Goal: Transaction & Acquisition: Obtain resource

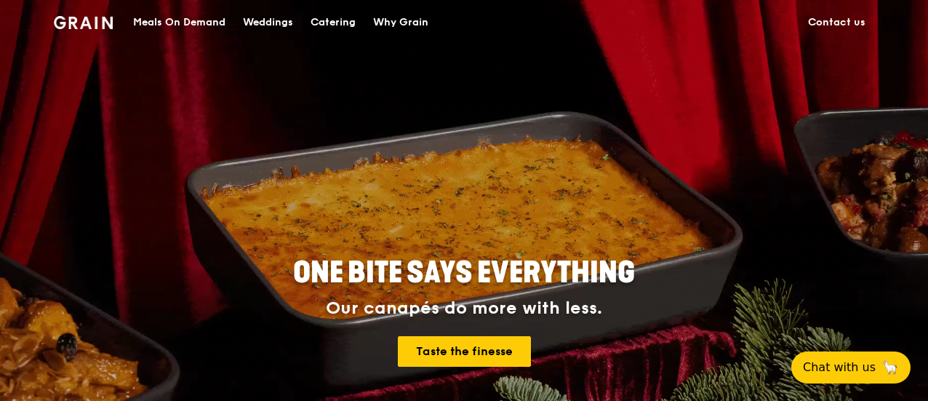
click at [243, 196] on div "ONE BITE SAYS EVERYTHING Our canapés do more with less. Taste the finesse" at bounding box center [464, 313] width 722 height 538
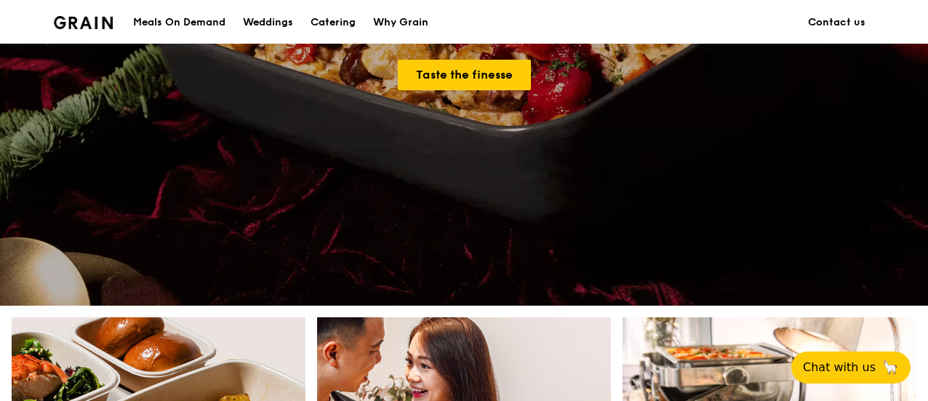
scroll to position [519, 0]
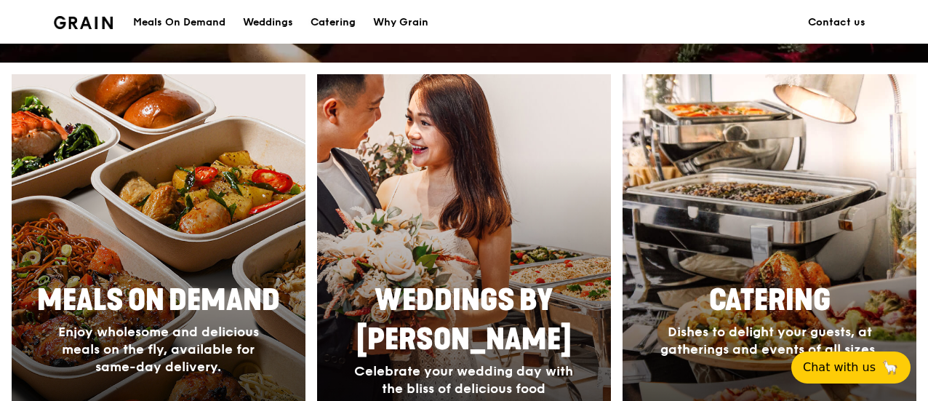
click at [311, 20] on div "Catering" at bounding box center [333, 23] width 45 height 44
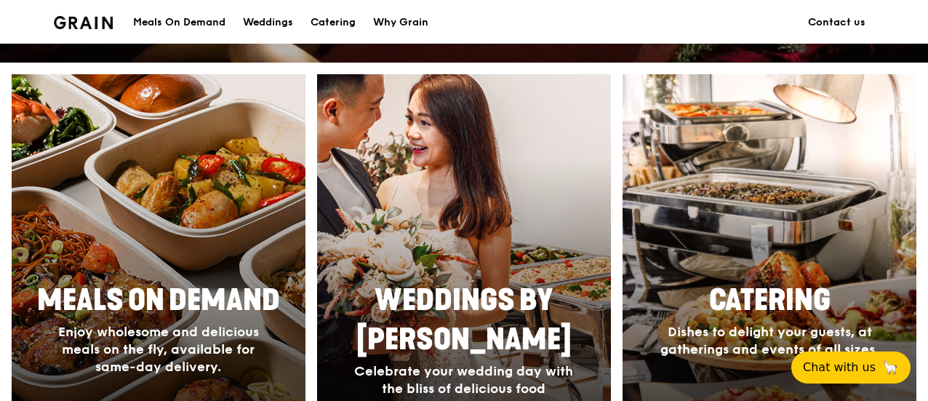
click at [247, 306] on h2 "Meals On Demand" at bounding box center [159, 300] width 274 height 39
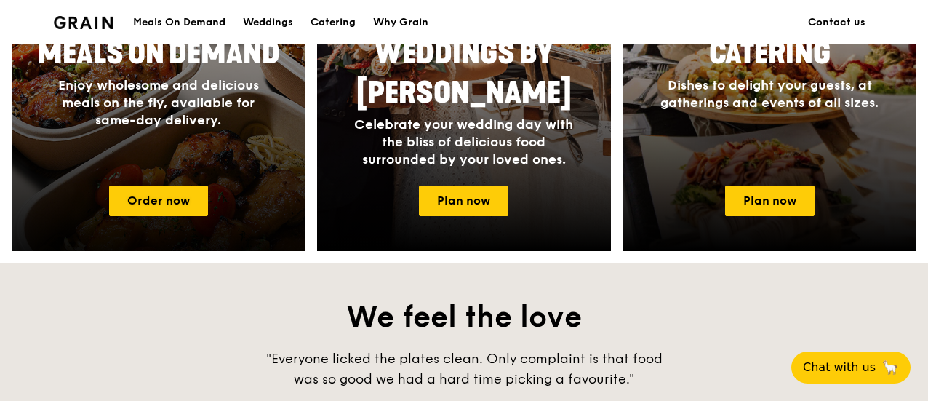
scroll to position [767, 0]
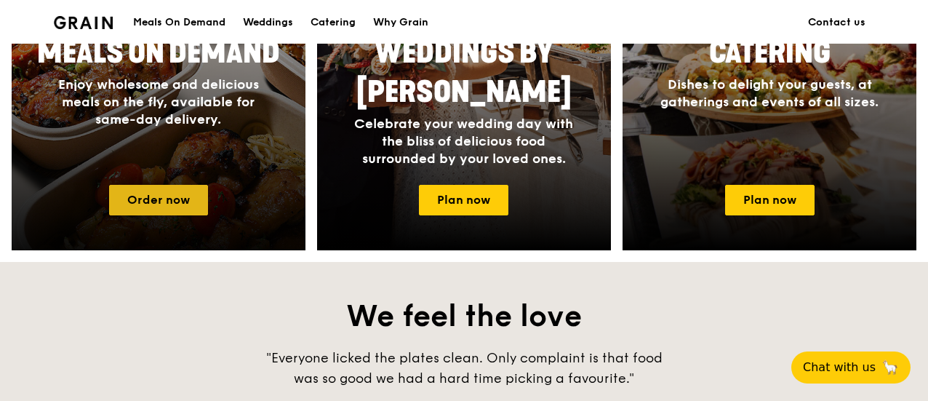
click at [162, 202] on link "Order now" at bounding box center [158, 200] width 99 height 31
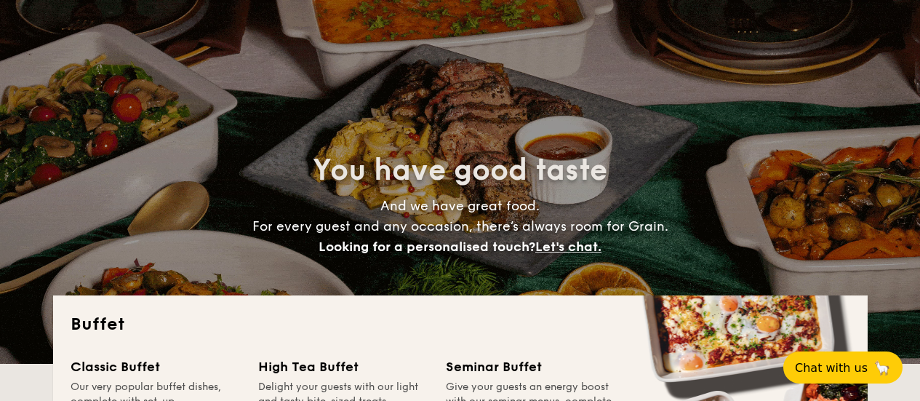
select select
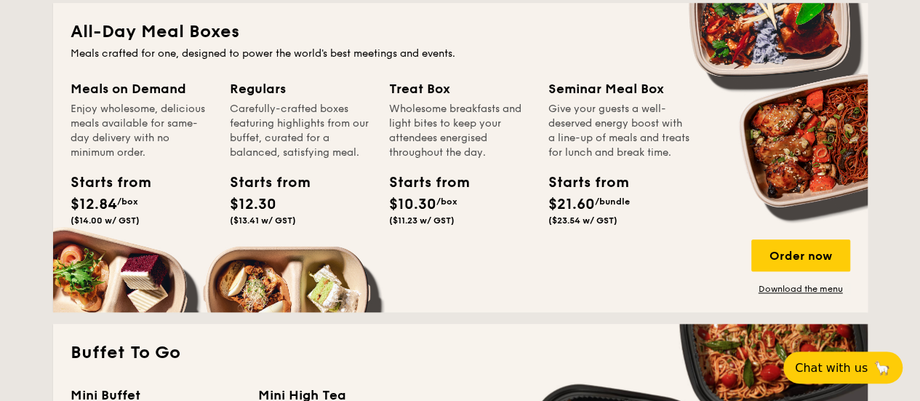
scroll to position [658, 0]
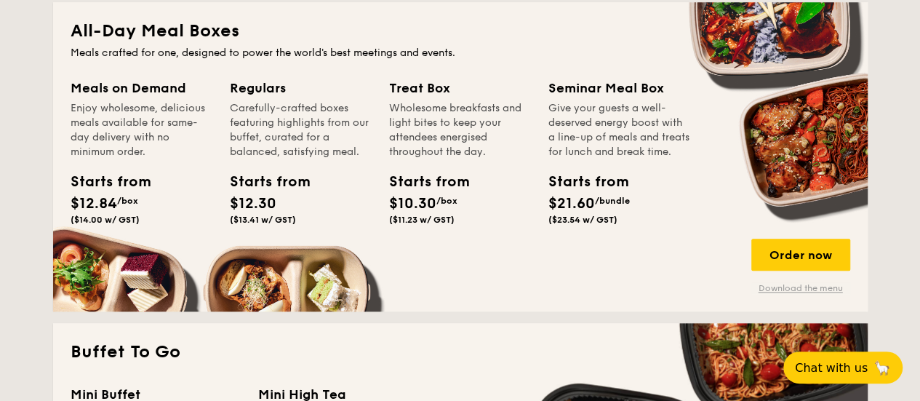
click at [783, 291] on link "Download the menu" at bounding box center [800, 288] width 99 height 12
